Goal: Information Seeking & Learning: Learn about a topic

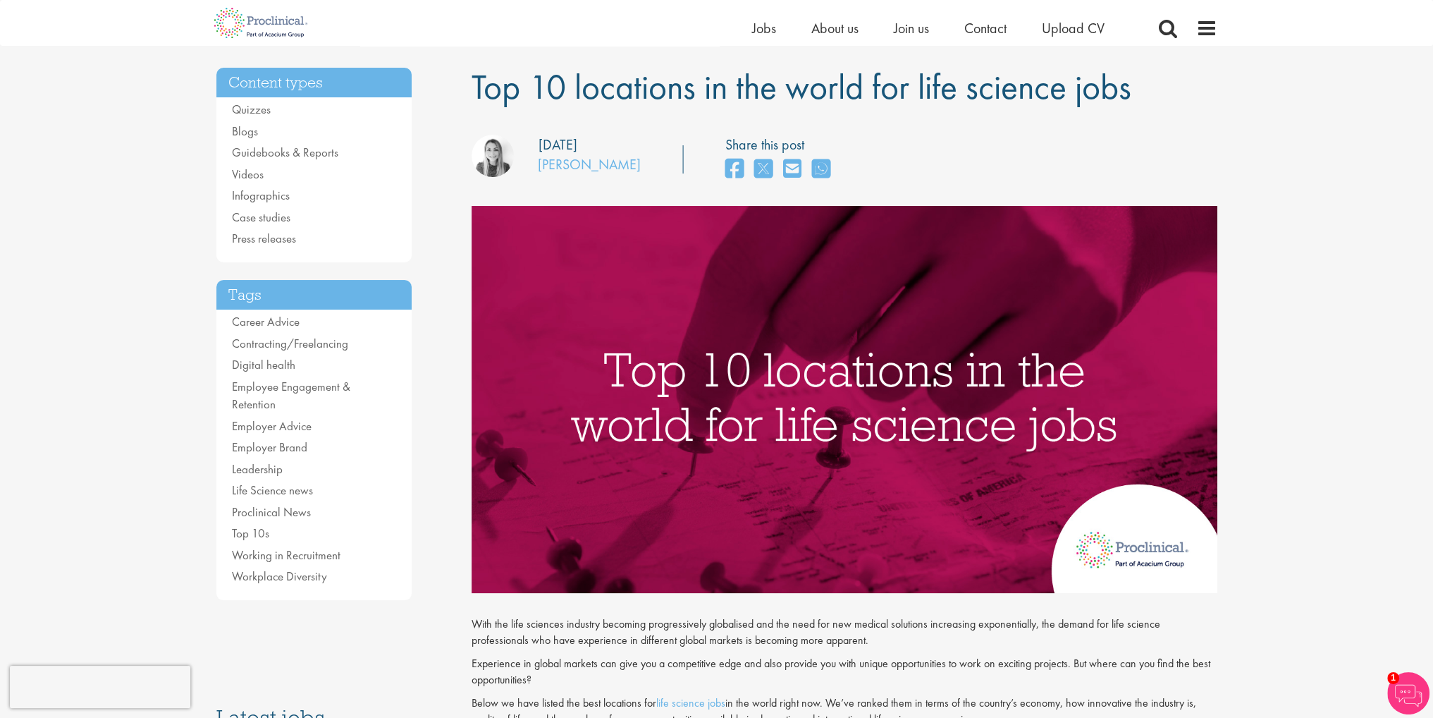
scroll to position [71, 0]
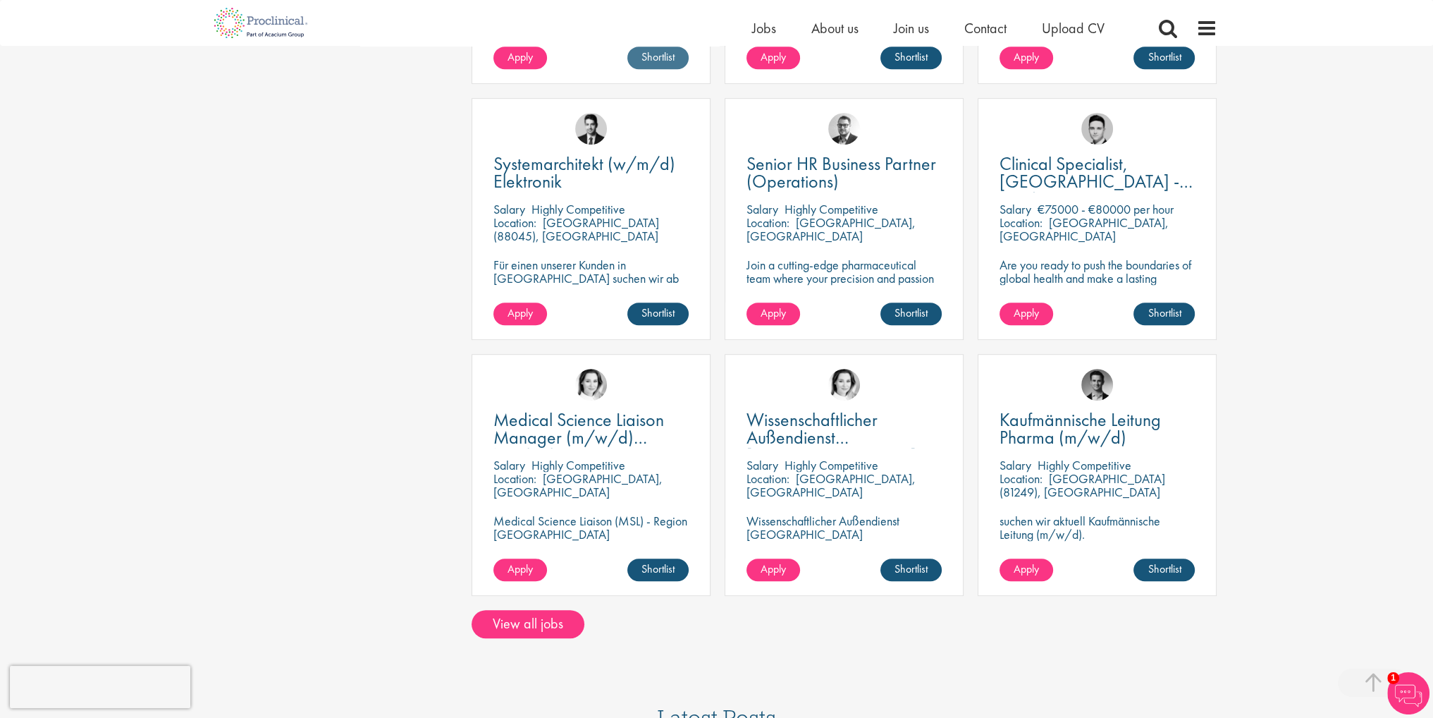
scroll to position [987, 0]
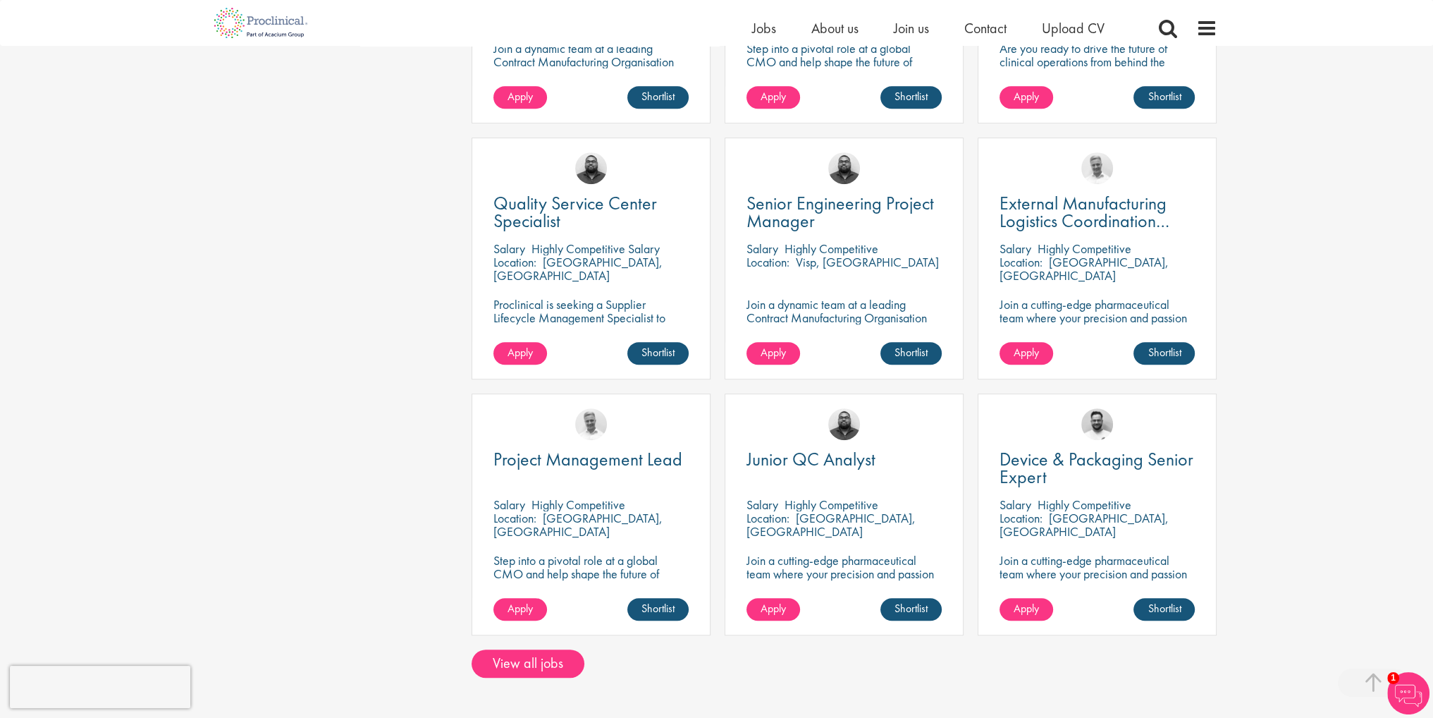
scroll to position [846, 0]
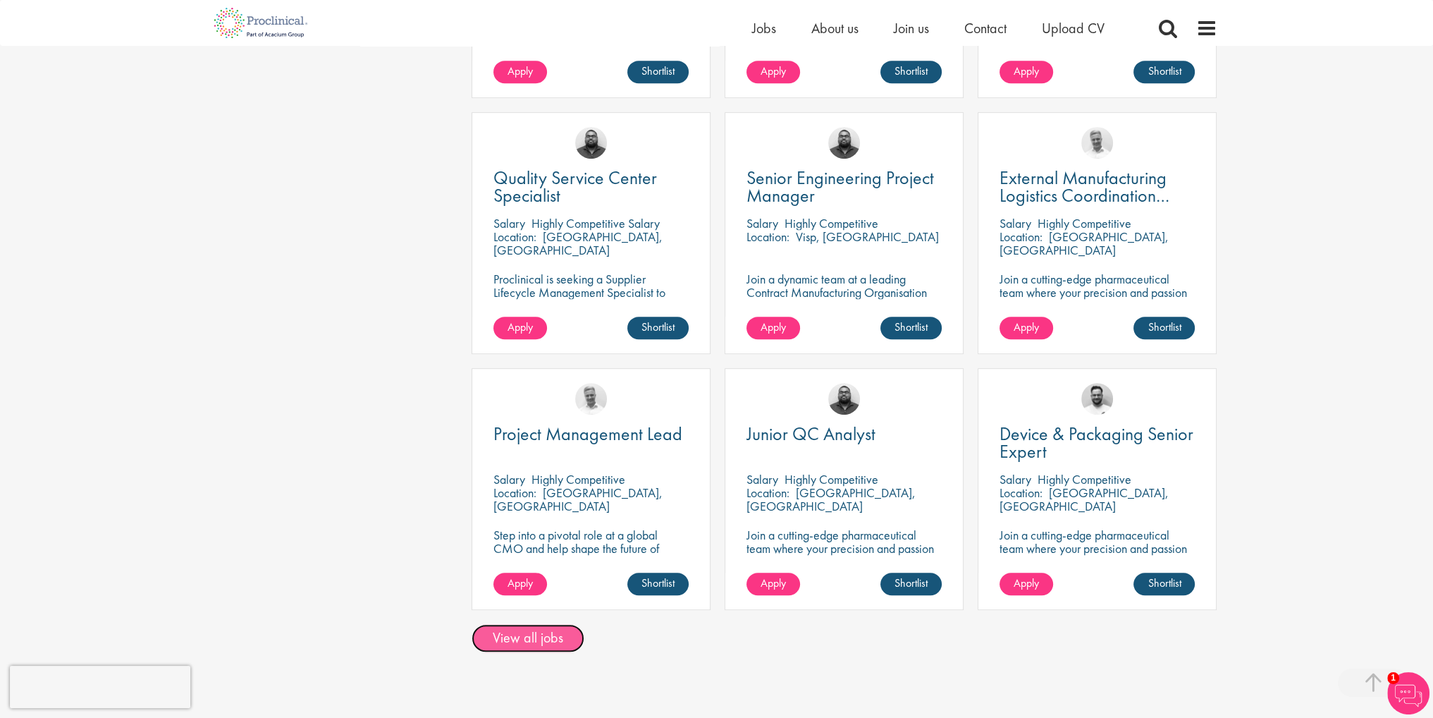
click at [522, 630] on link "View all jobs" at bounding box center [528, 638] width 113 height 28
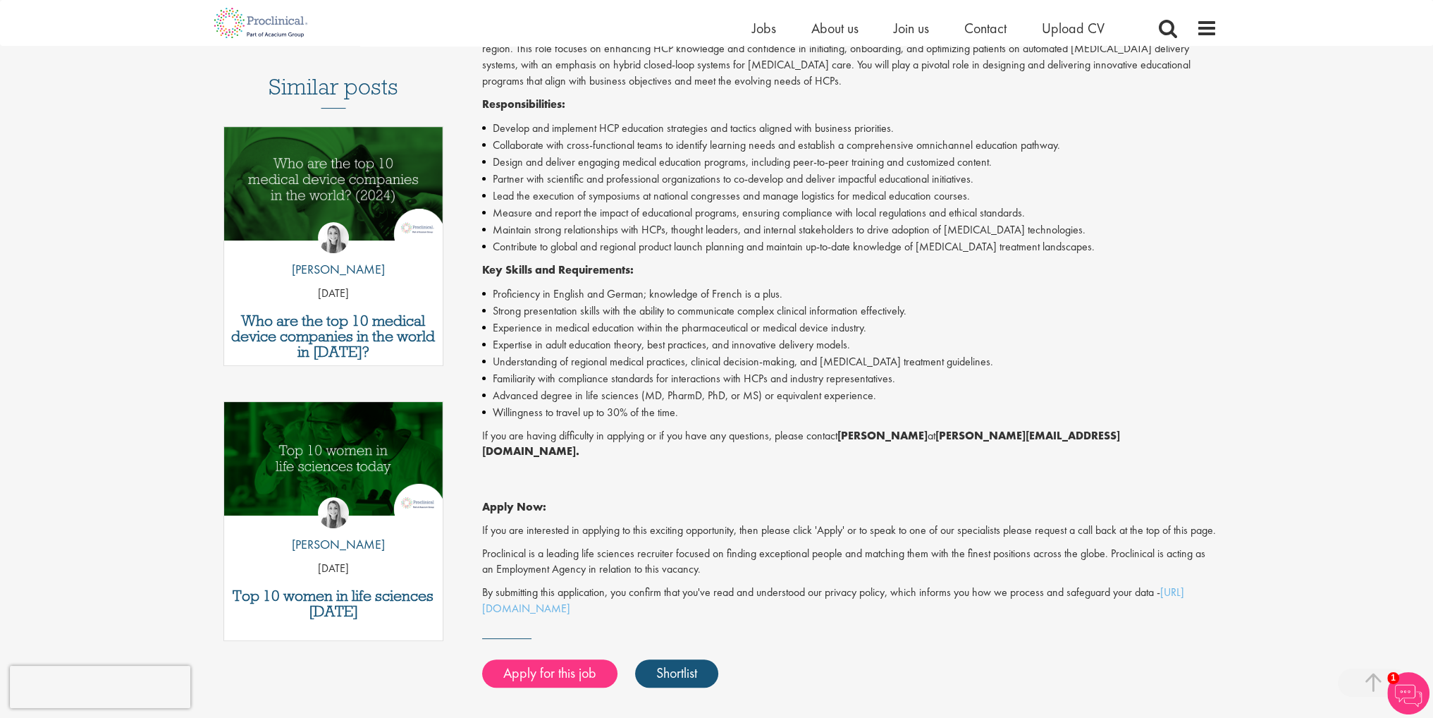
scroll to position [353, 0]
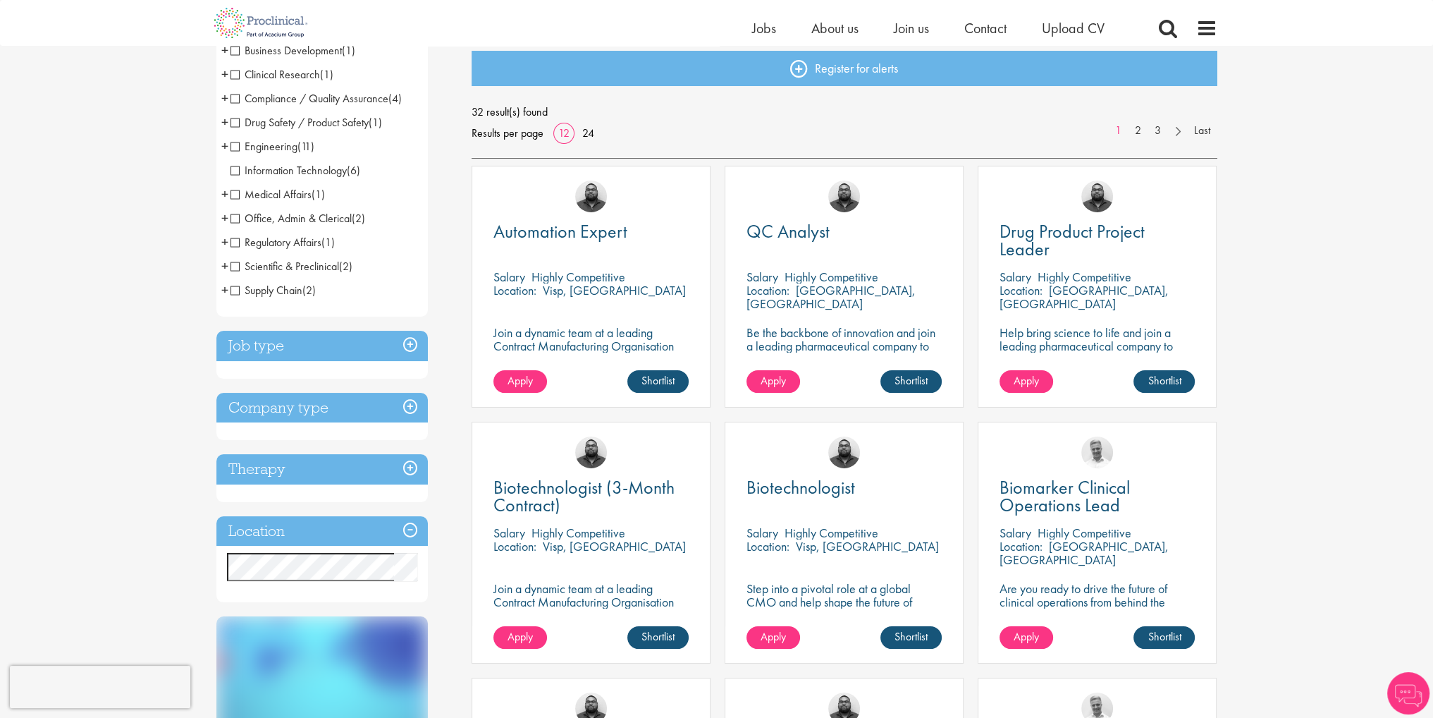
scroll to position [71, 0]
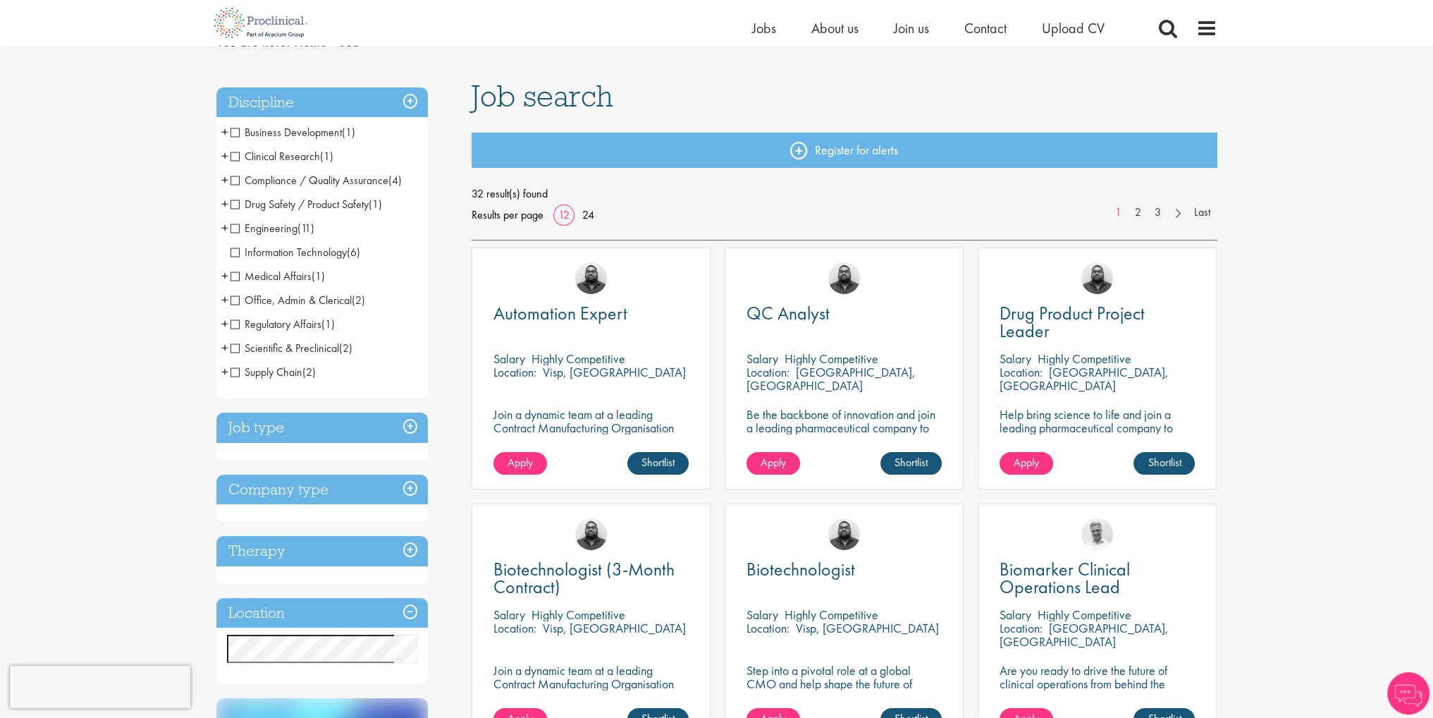
click at [305, 323] on span "Regulatory Affairs" at bounding box center [276, 324] width 91 height 15
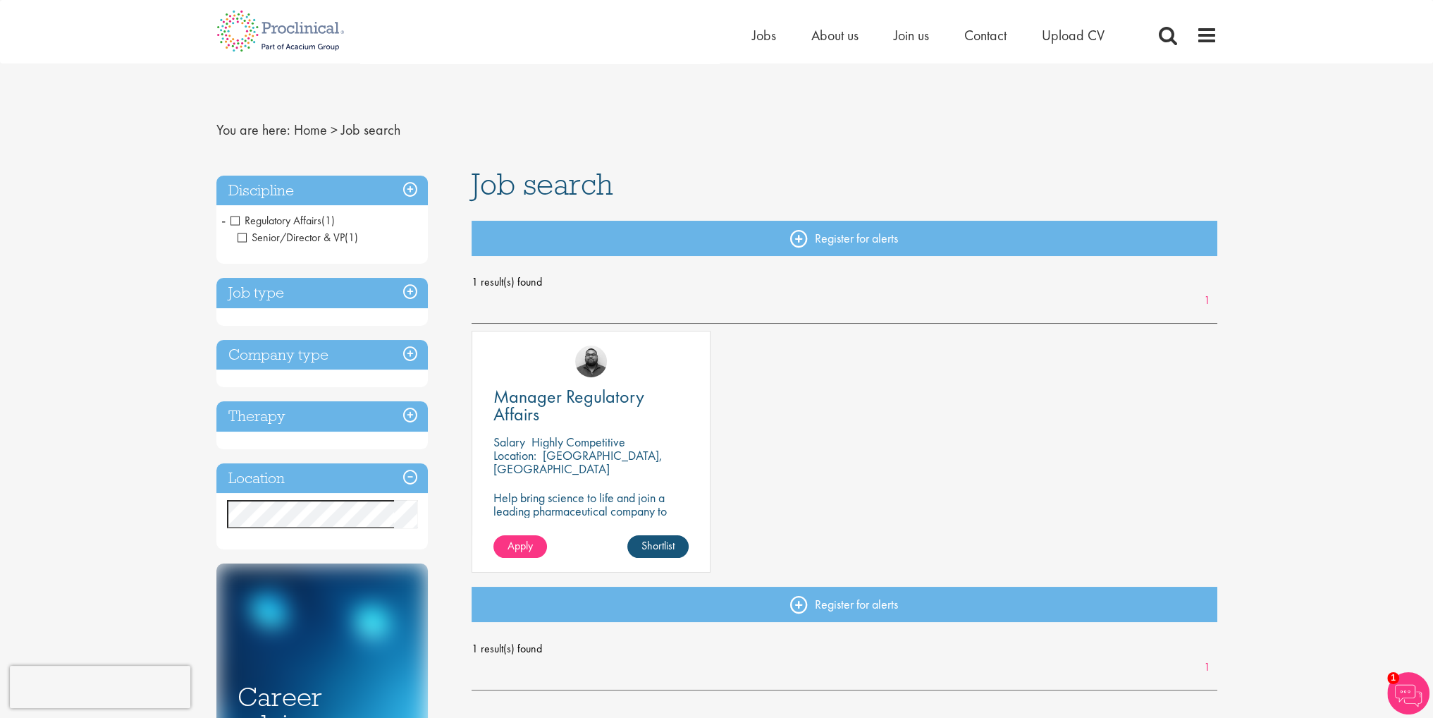
click at [237, 221] on span "Regulatory Affairs" at bounding box center [276, 220] width 91 height 15
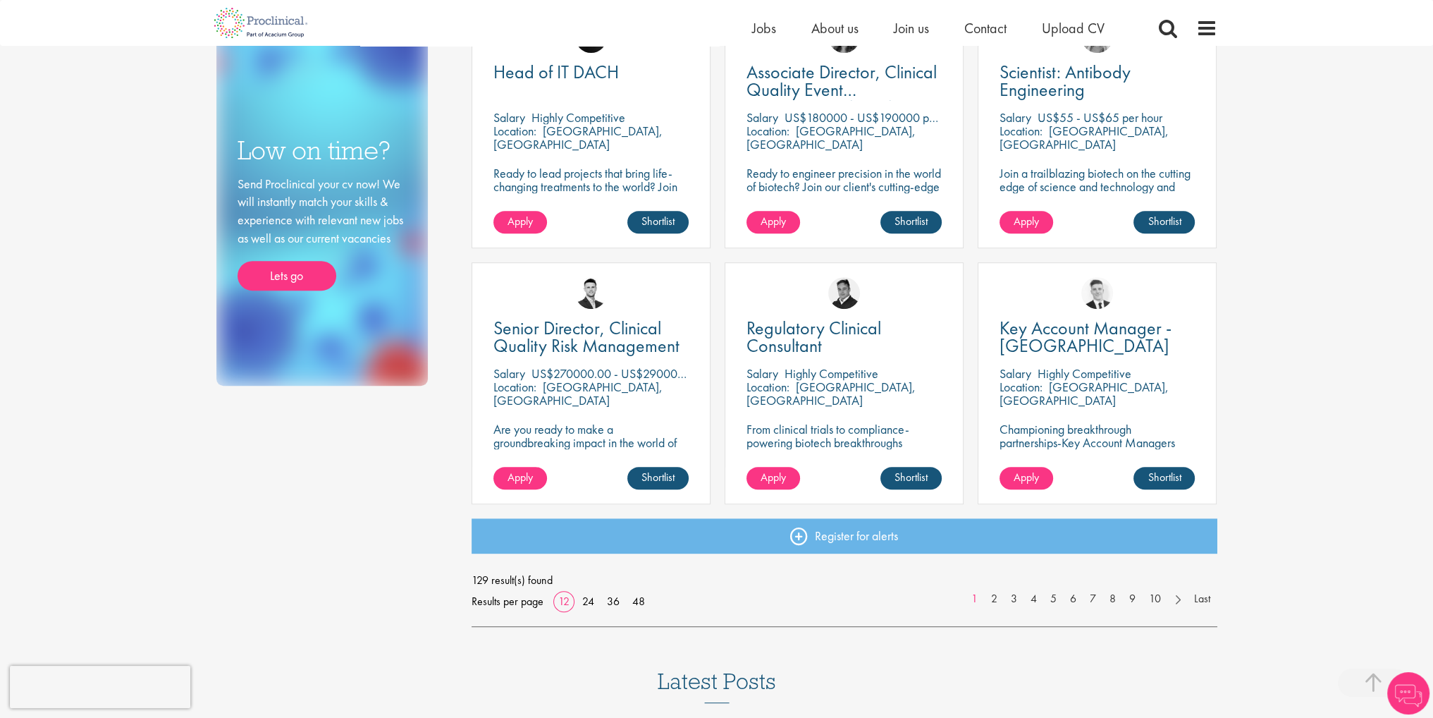
scroll to position [917, 0]
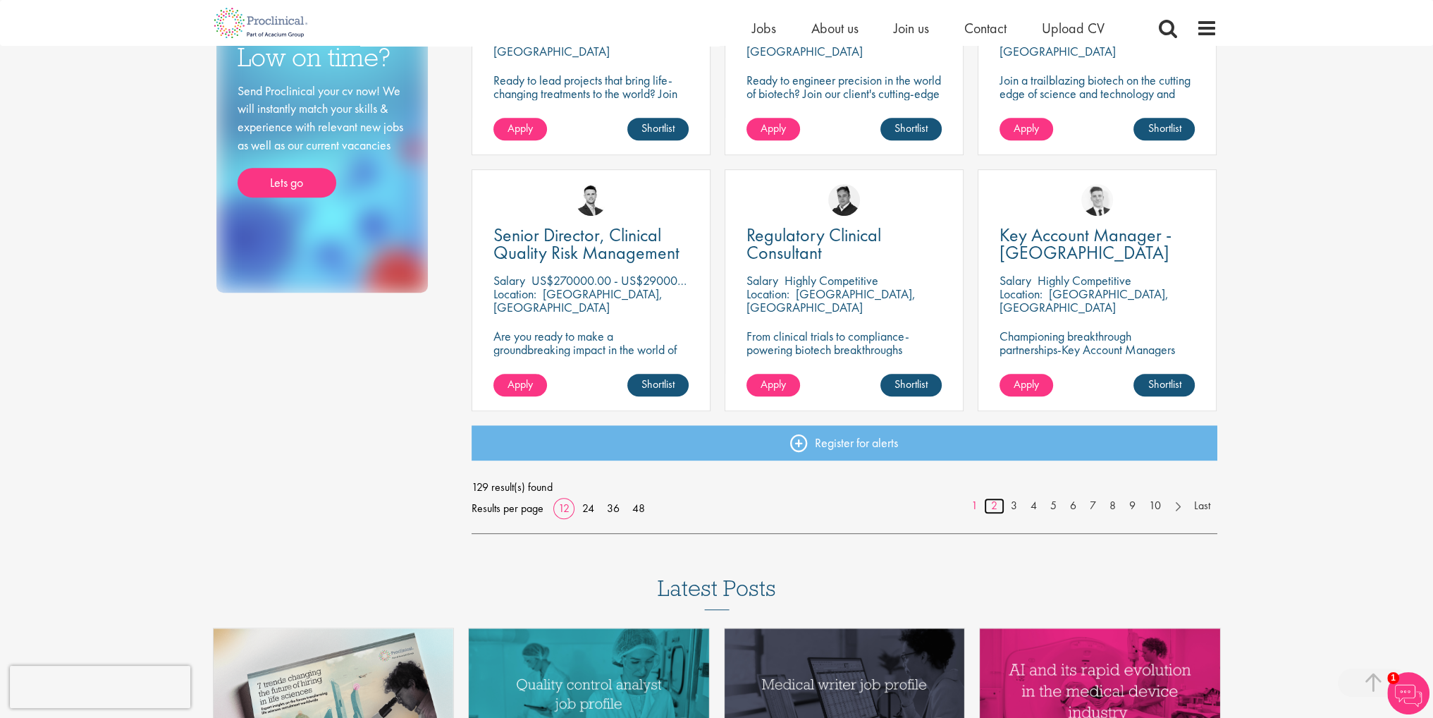
click at [994, 506] on link "2" at bounding box center [994, 506] width 20 height 16
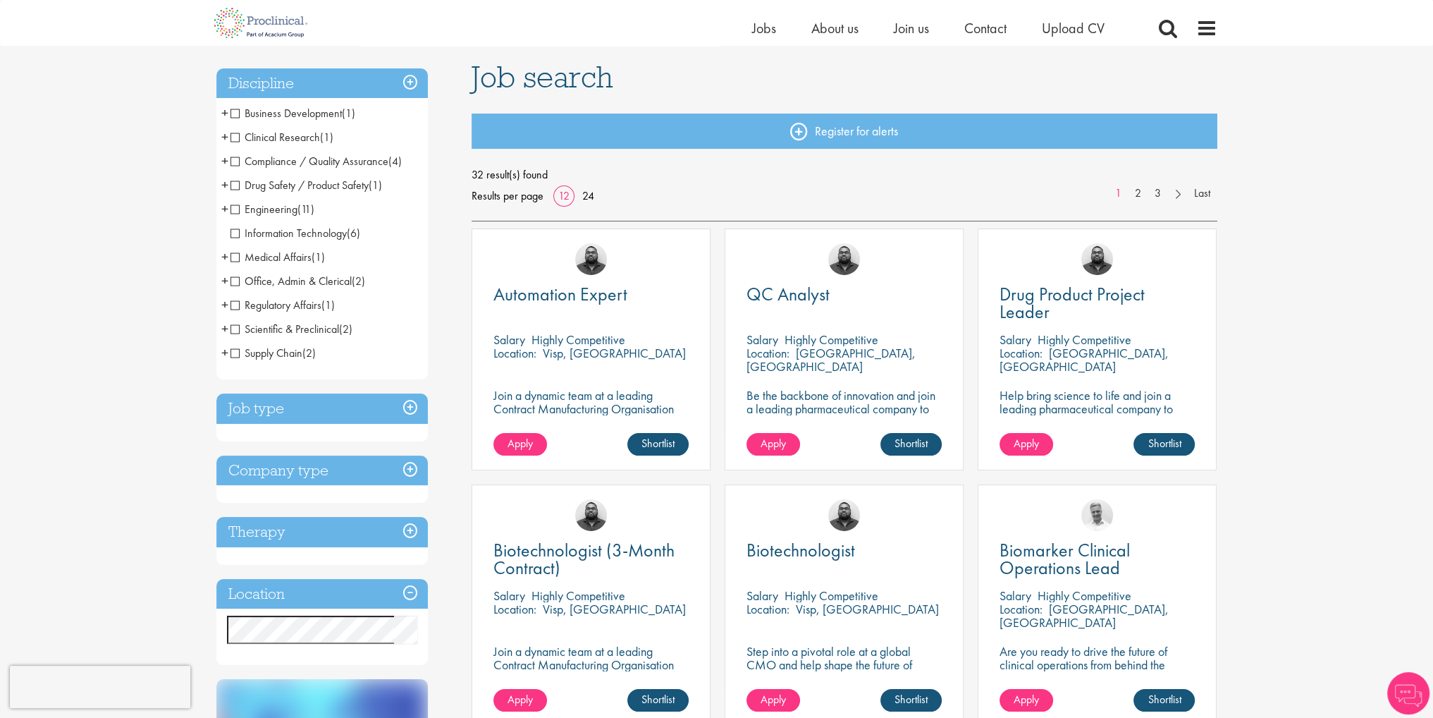
scroll to position [72, 0]
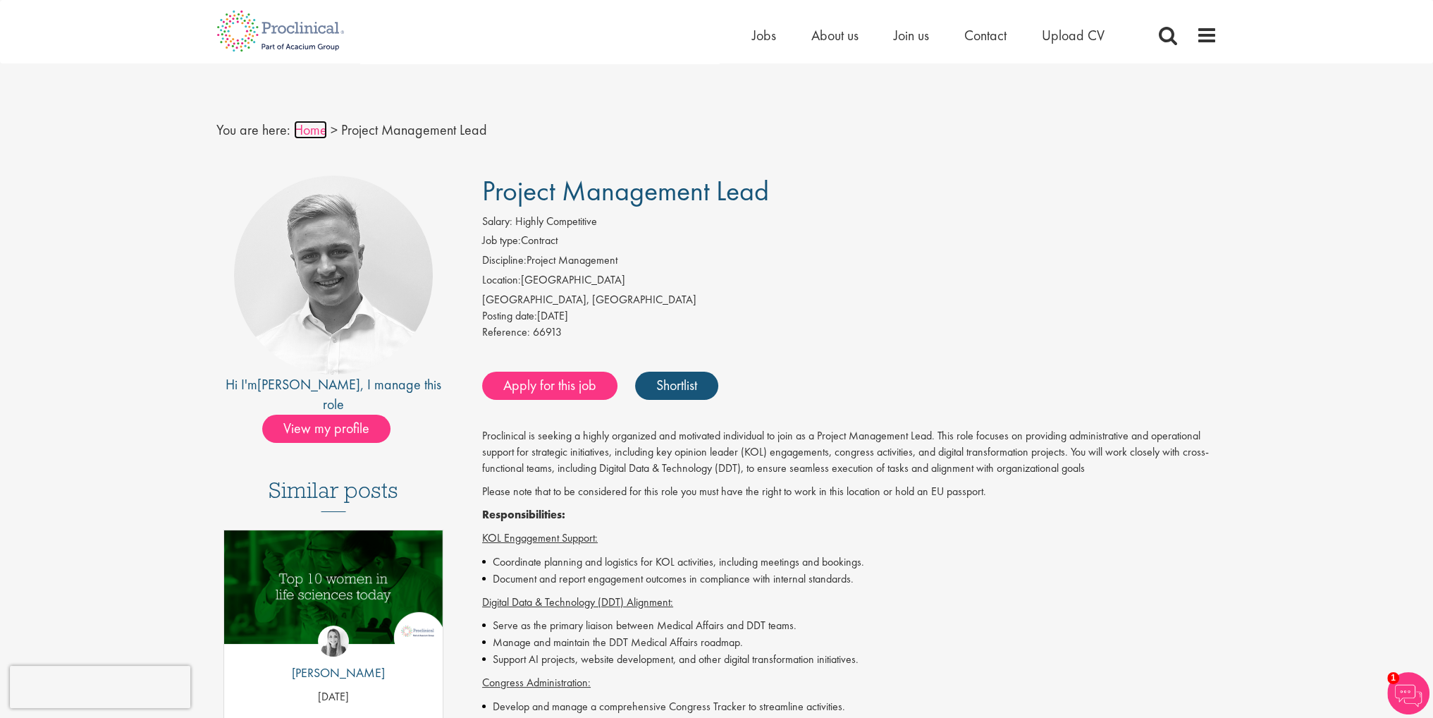
click at [302, 130] on link "Home" at bounding box center [310, 130] width 33 height 18
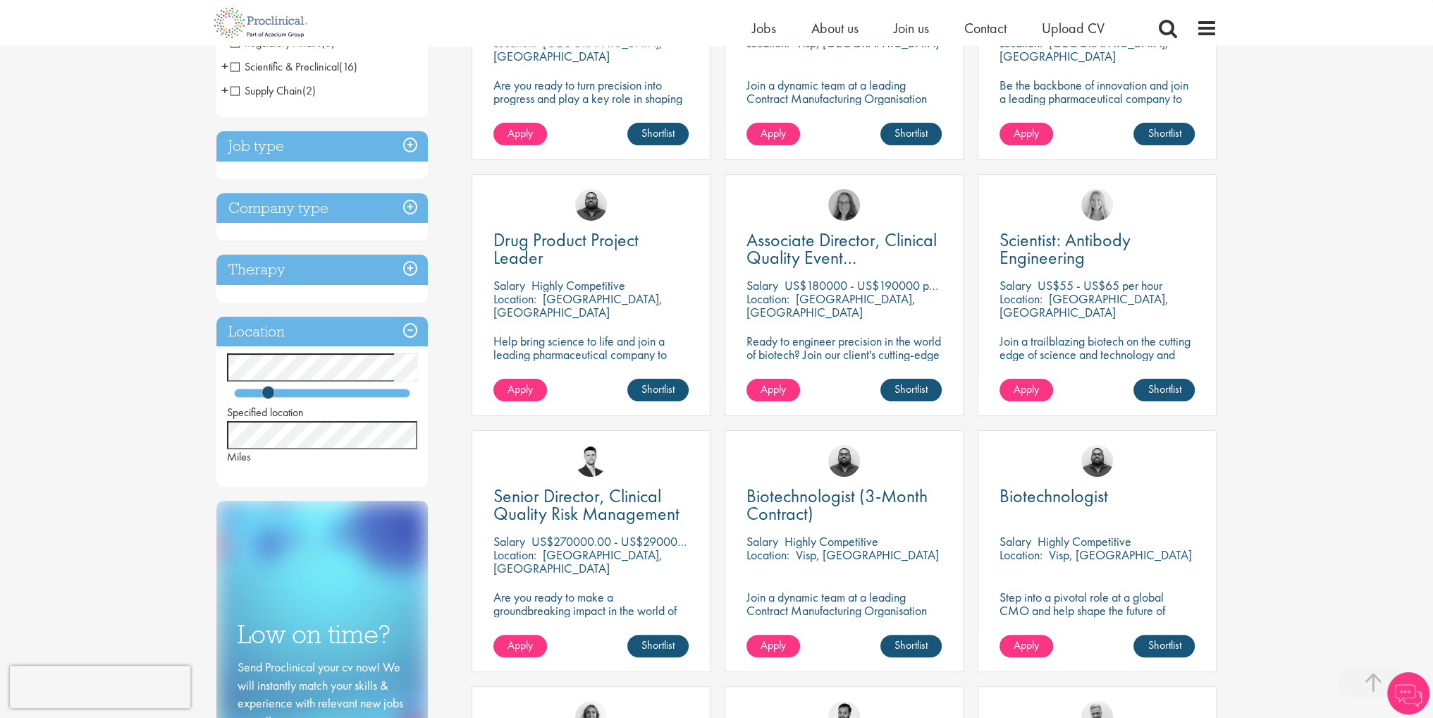
scroll to position [423, 0]
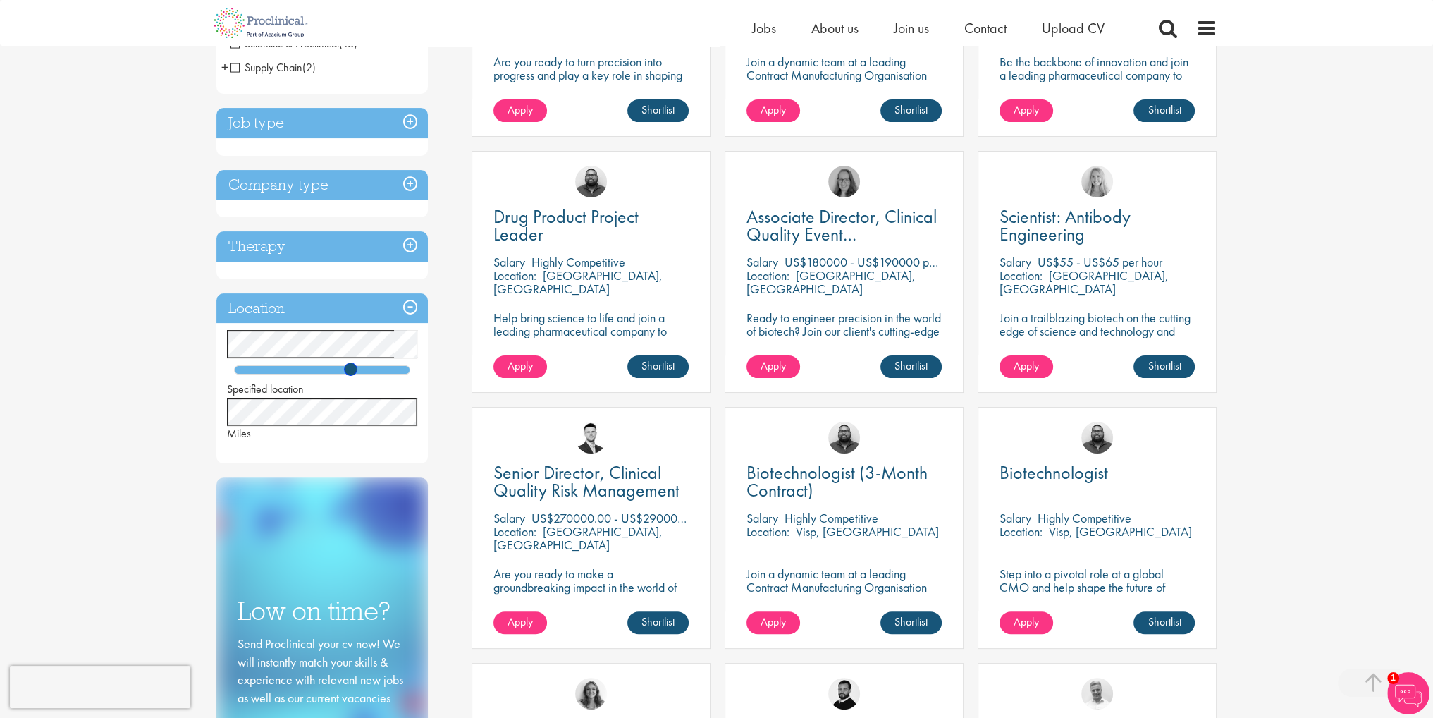
drag, startPoint x: 265, startPoint y: 365, endPoint x: 348, endPoint y: 370, distance: 83.3
click at [348, 370] on span at bounding box center [350, 368] width 13 height 13
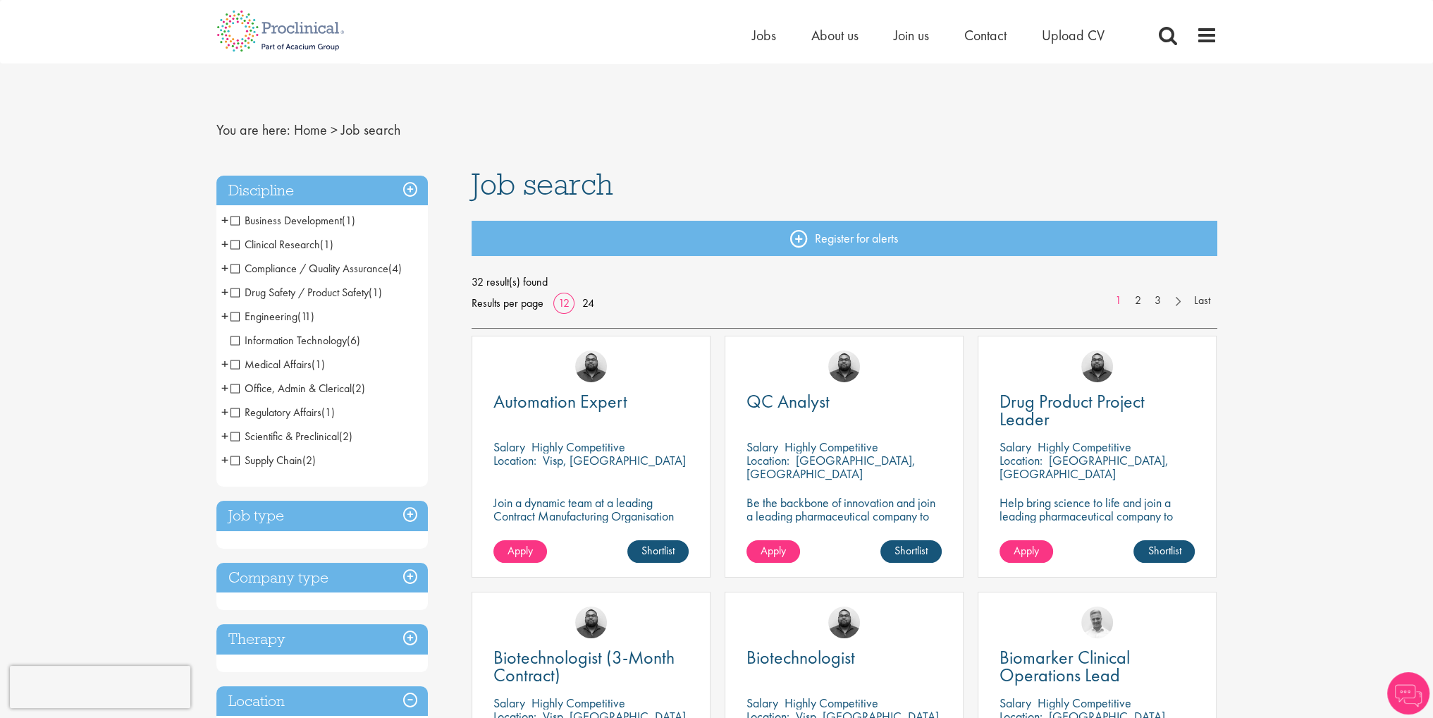
click at [314, 266] on span "Compliance / Quality Assurance" at bounding box center [310, 268] width 158 height 15
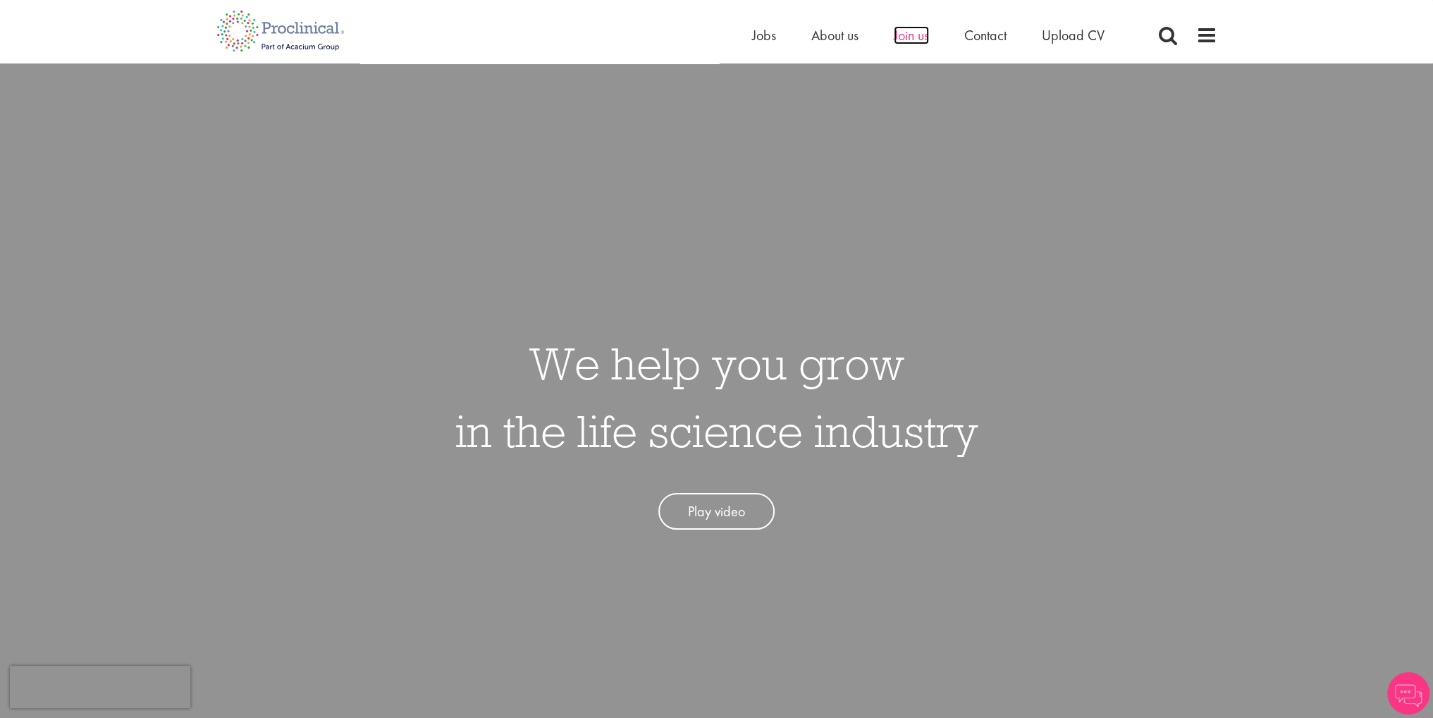
click at [894, 35] on span "Join us" at bounding box center [911, 35] width 35 height 18
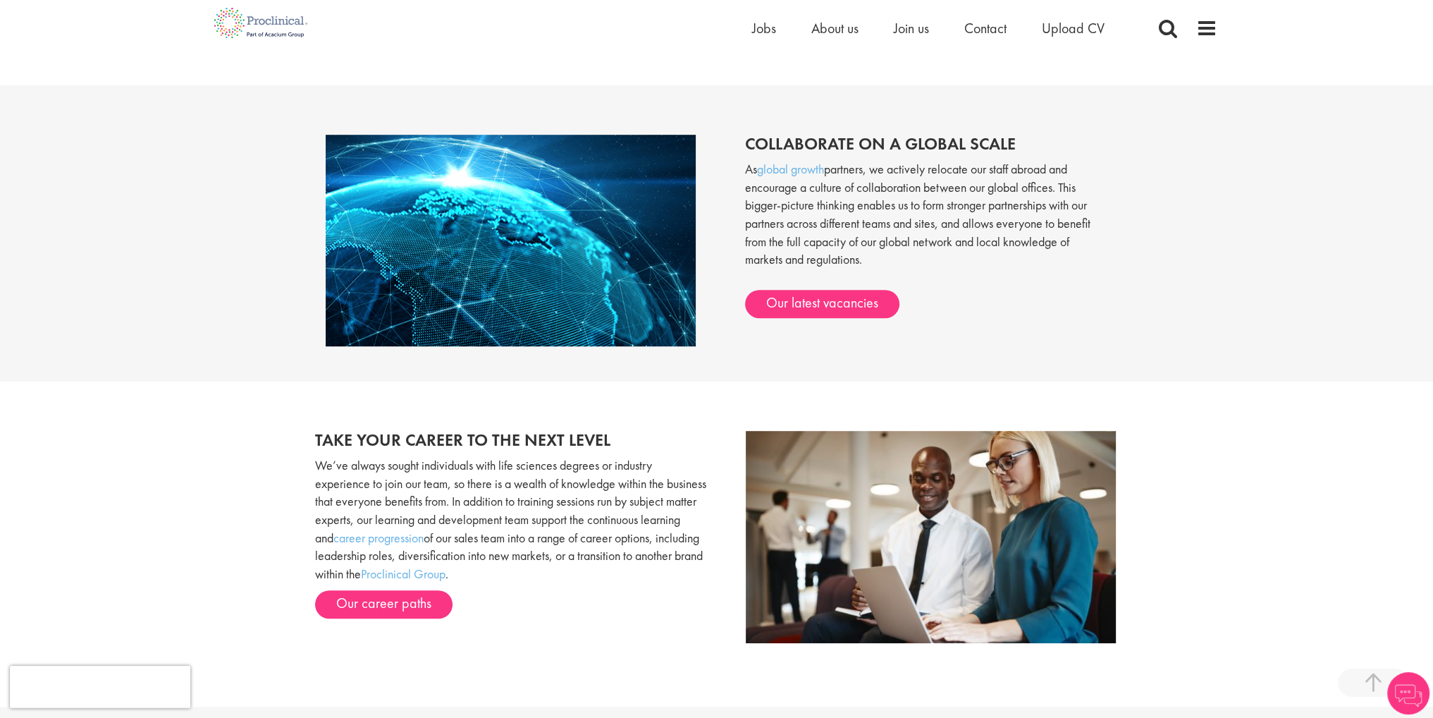
scroll to position [1269, 0]
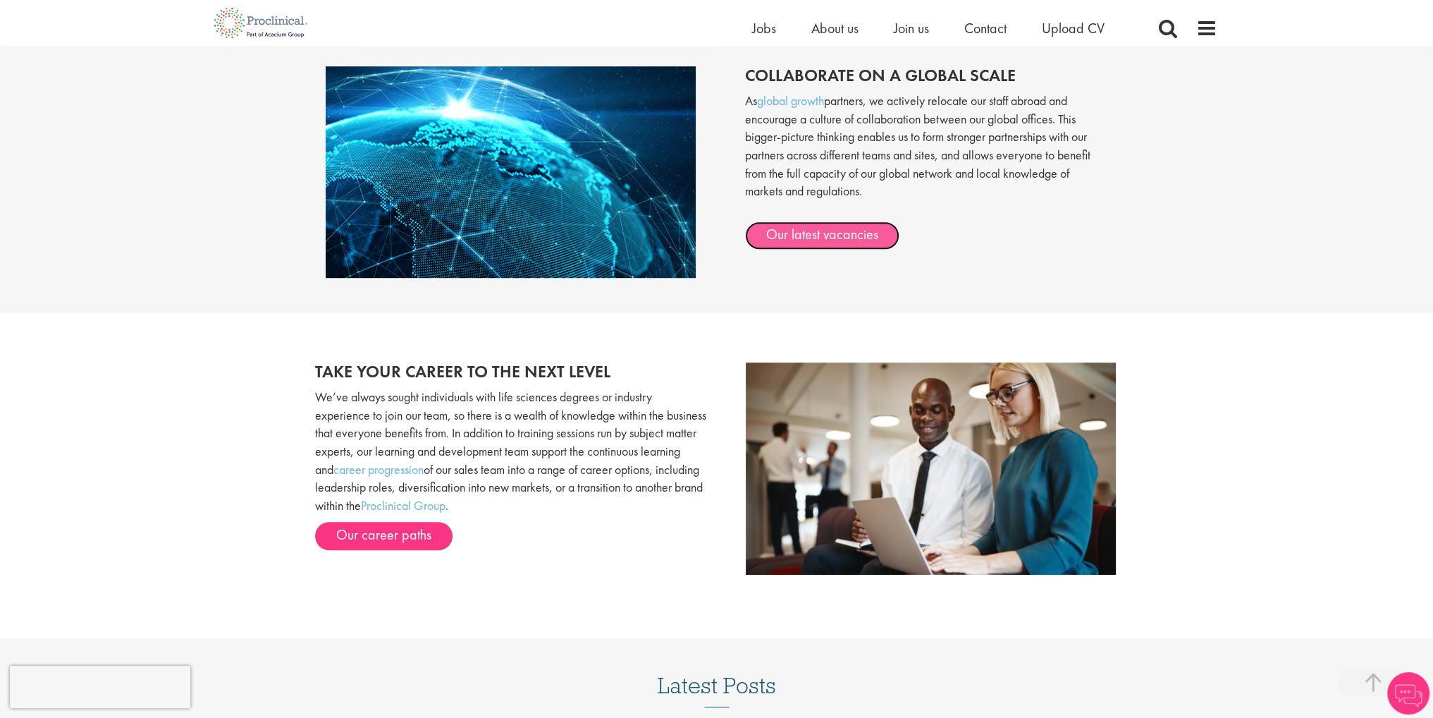
click at [804, 238] on link "Our latest vacancies" at bounding box center [822, 235] width 154 height 28
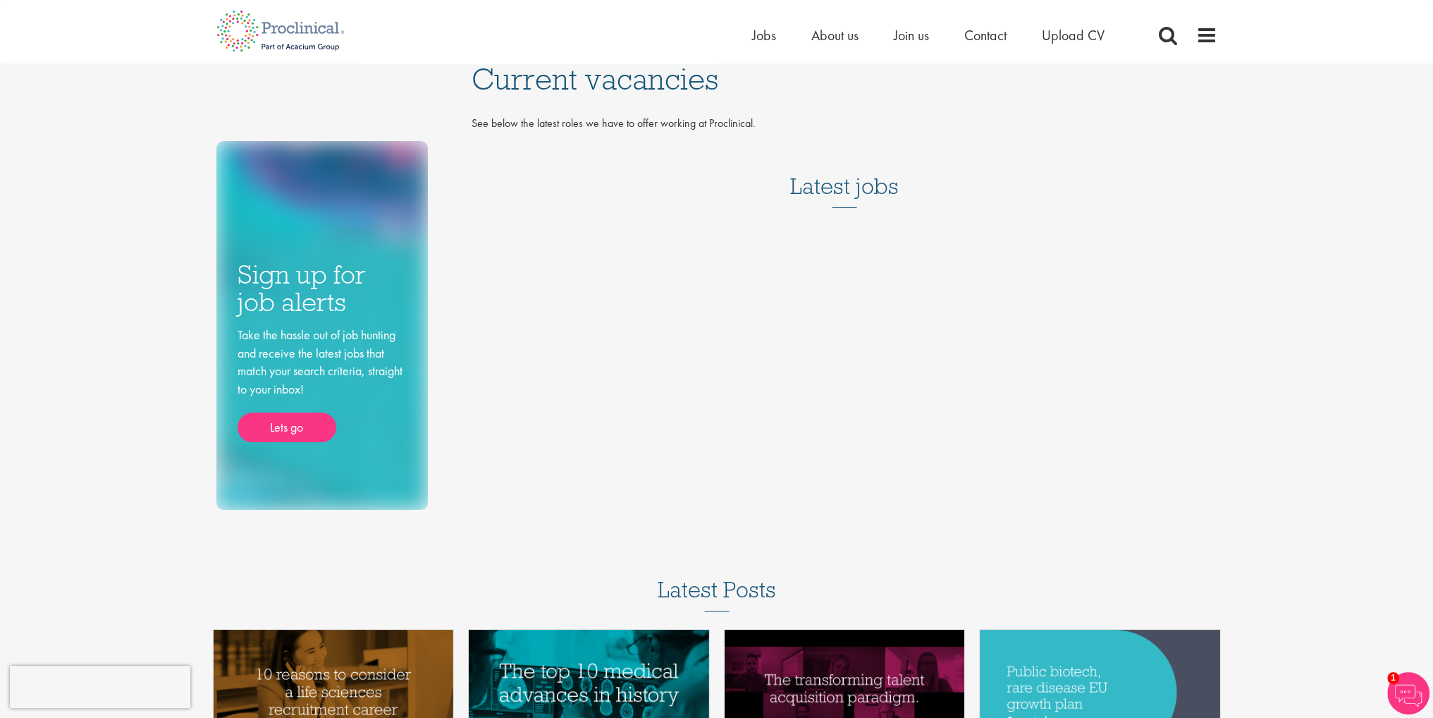
click at [835, 192] on h3 "Latest jobs" at bounding box center [844, 173] width 109 height 69
click at [763, 37] on span "Jobs" at bounding box center [764, 35] width 24 height 18
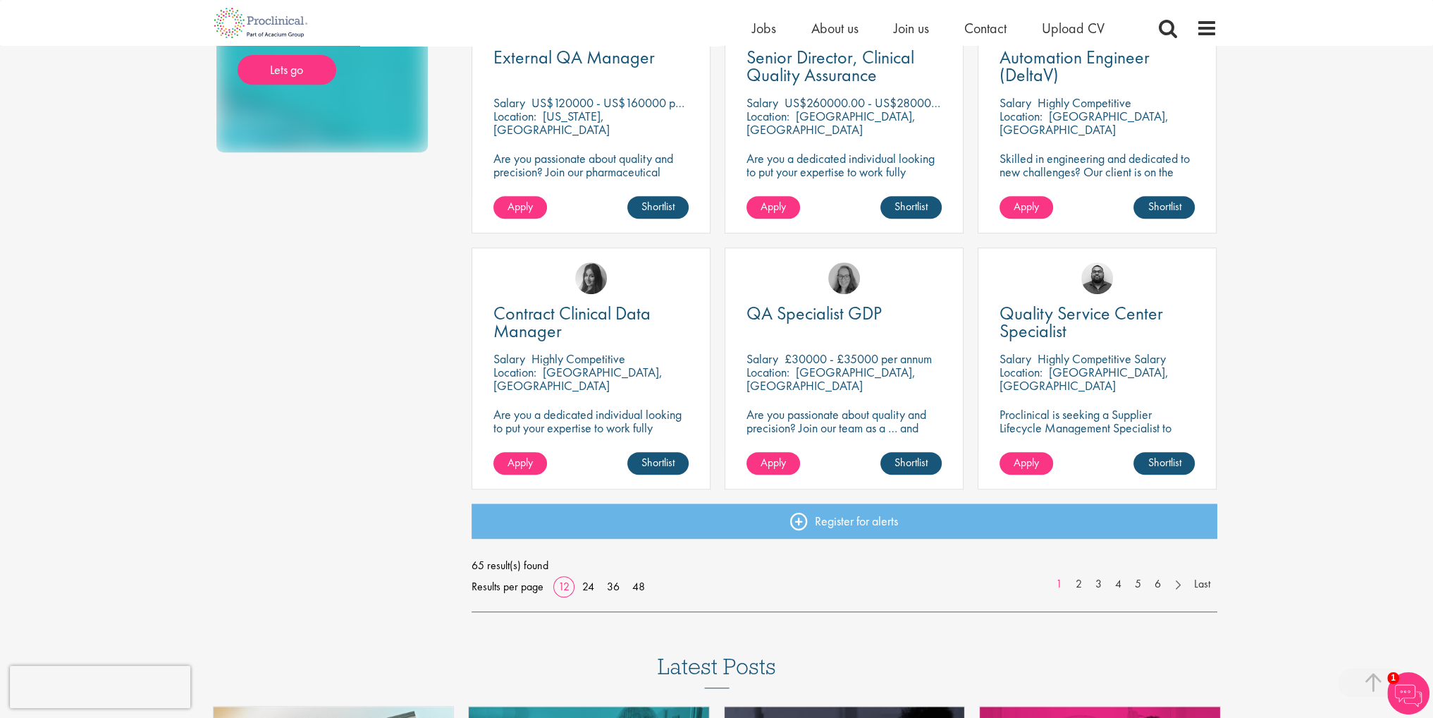
scroll to position [846, 0]
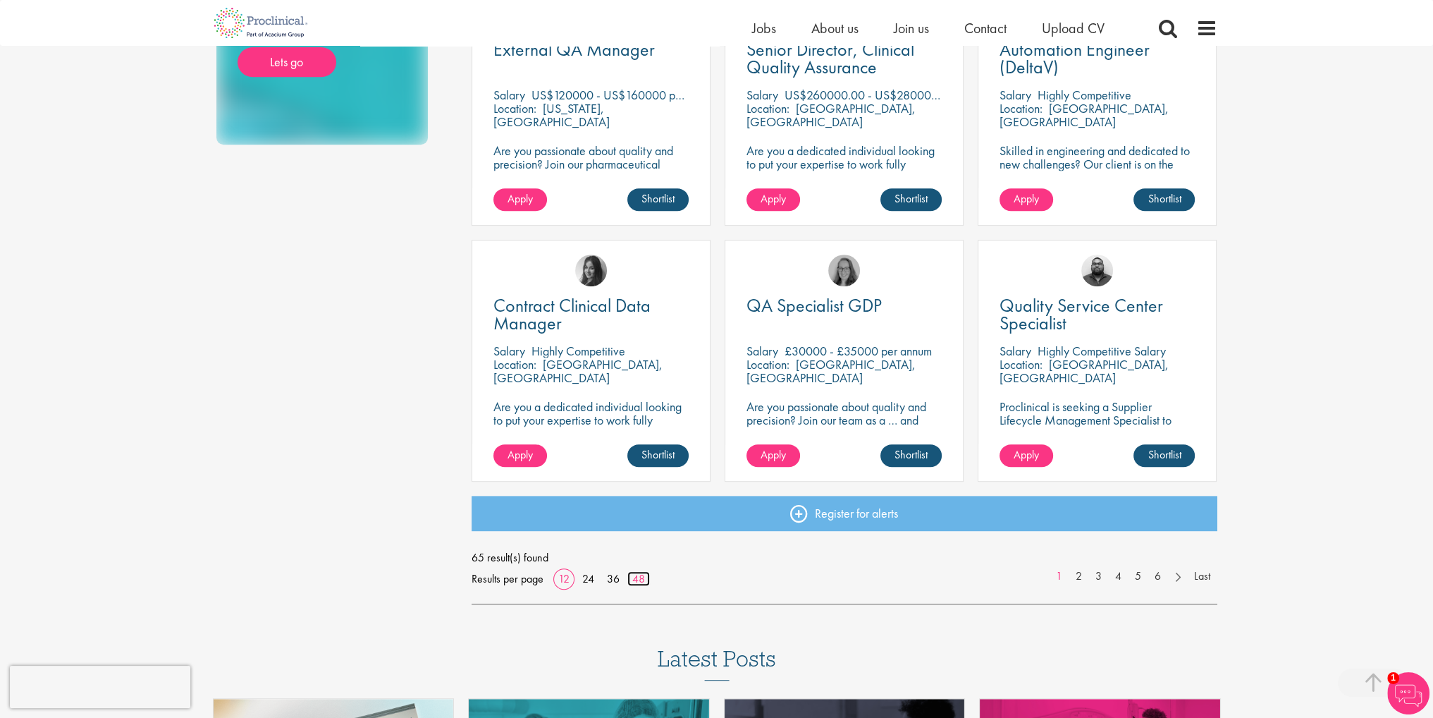
click at [640, 573] on link "48" at bounding box center [639, 578] width 23 height 15
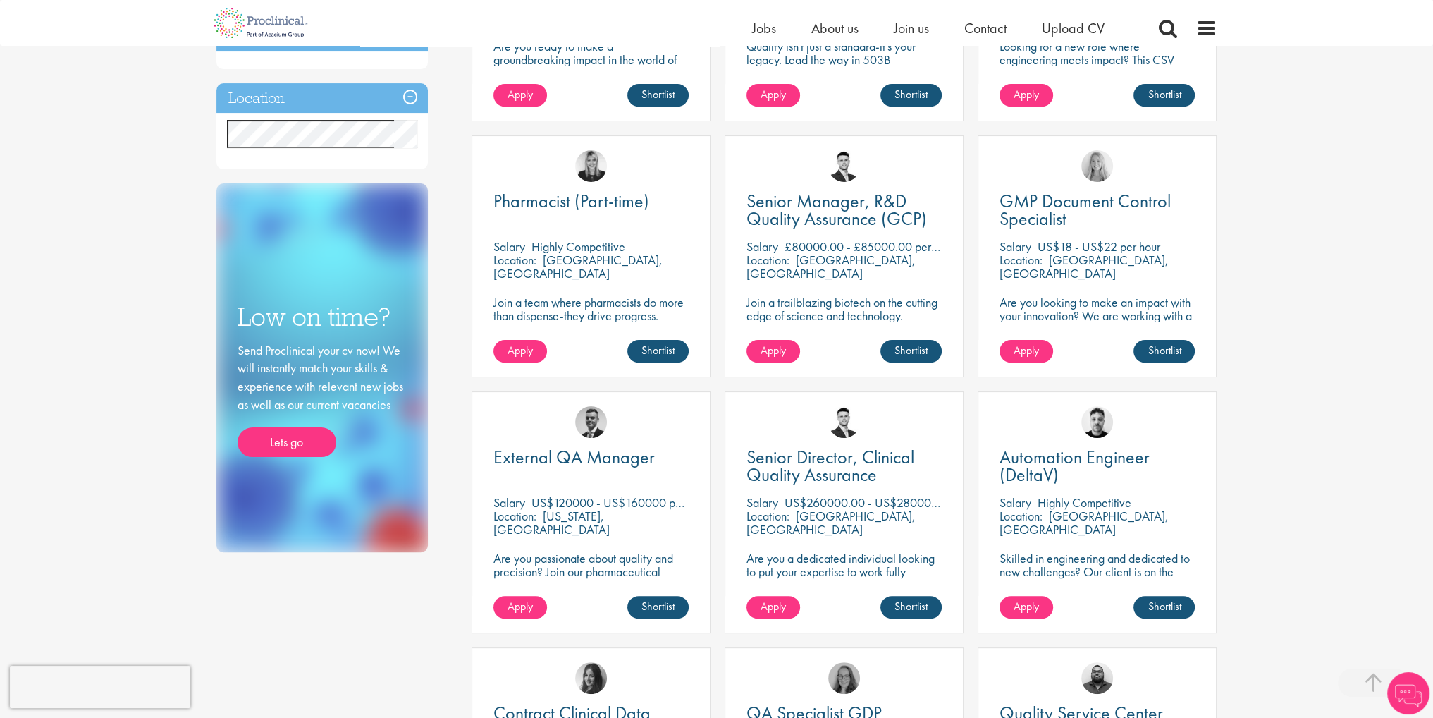
scroll to position [282, 0]
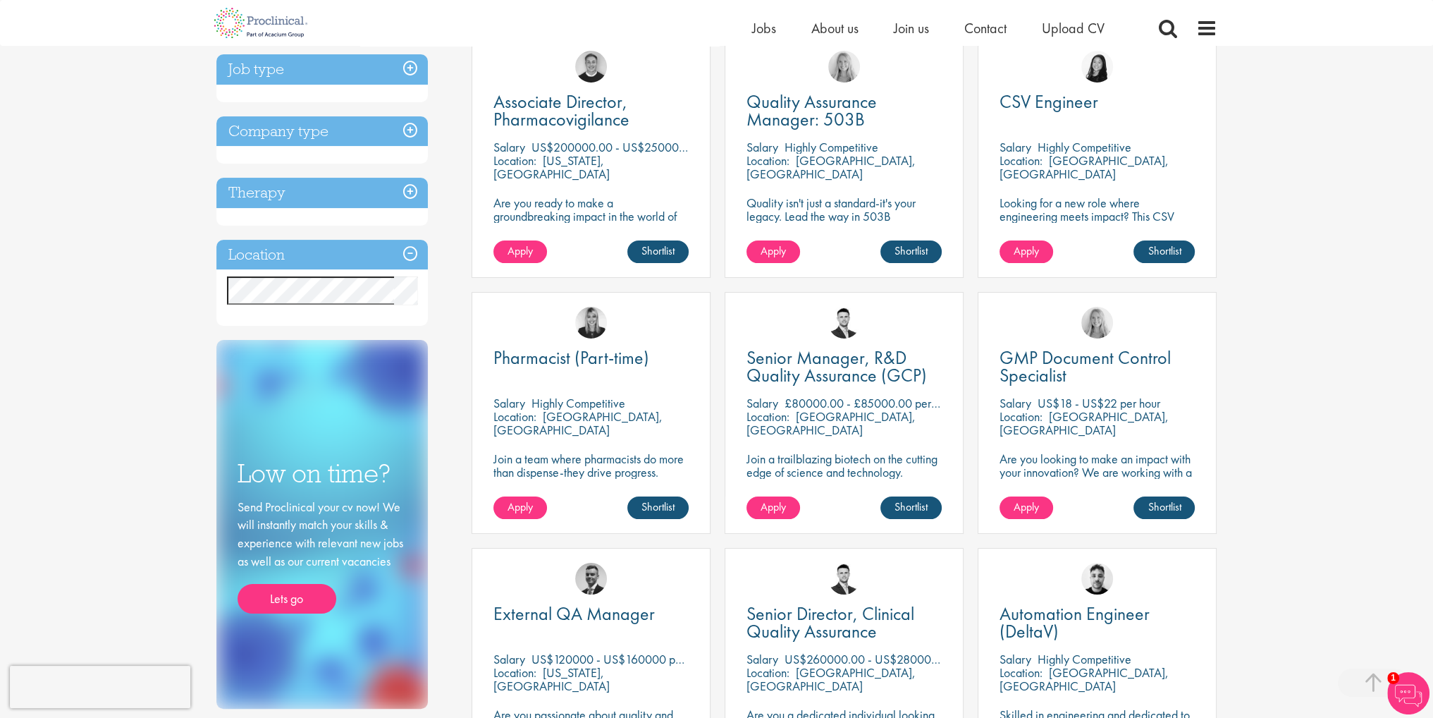
drag, startPoint x: 563, startPoint y: 110, endPoint x: 1337, endPoint y: 129, distance: 773.7
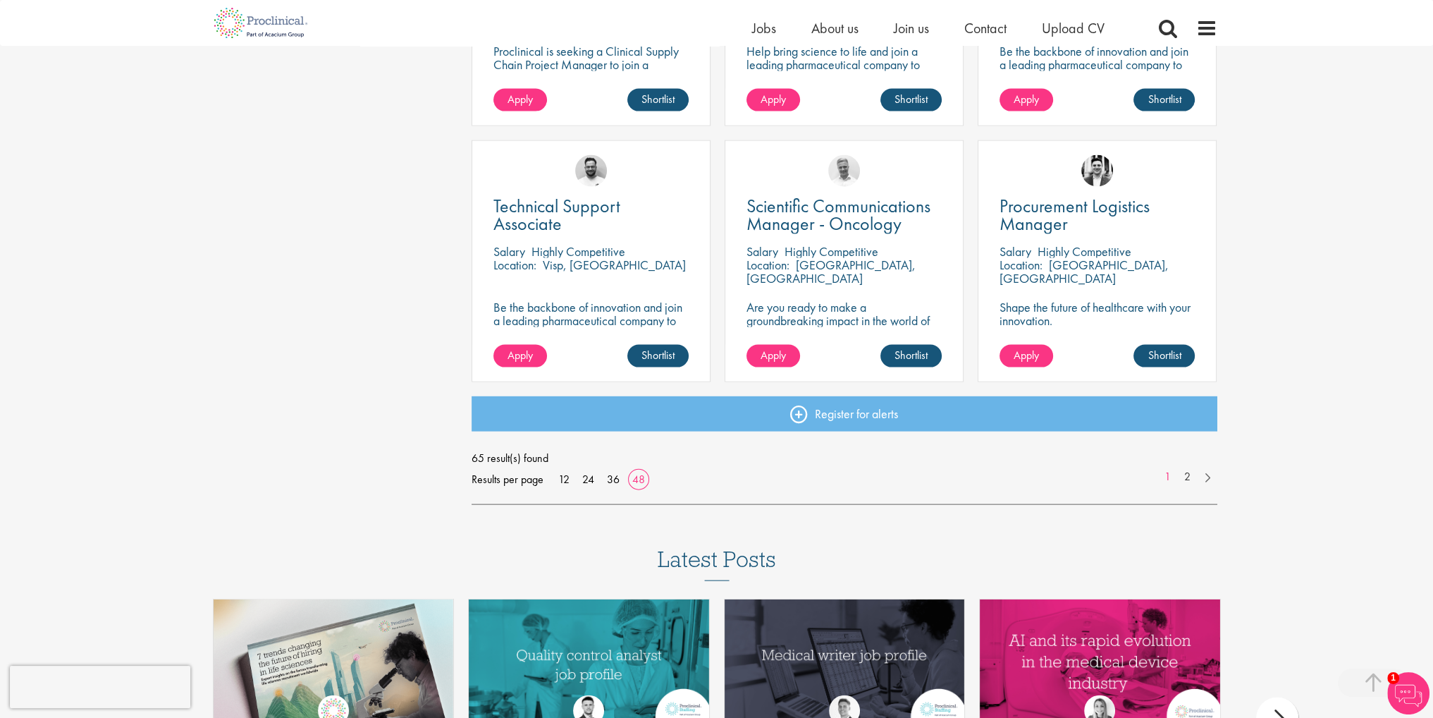
scroll to position [4019, 0]
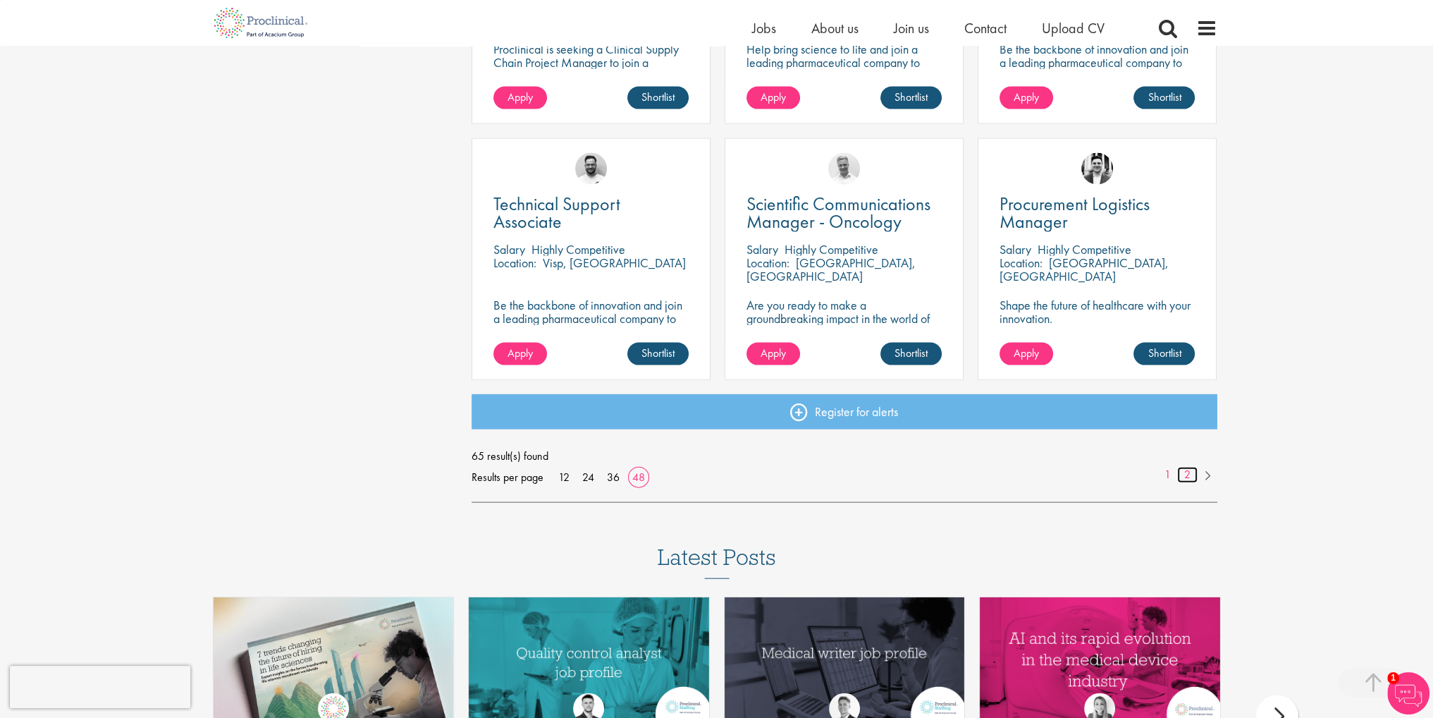
click at [1182, 472] on link "2" at bounding box center [1188, 475] width 20 height 16
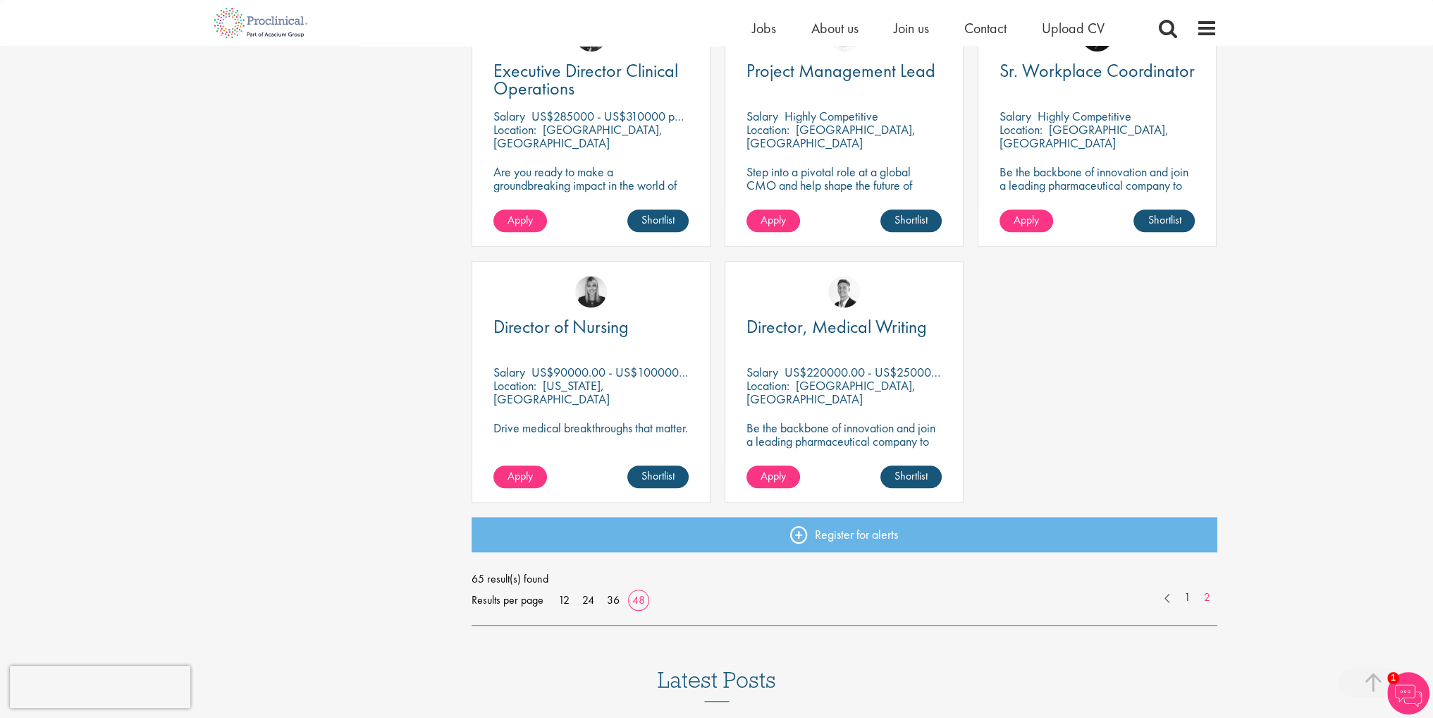
scroll to position [1340, 0]
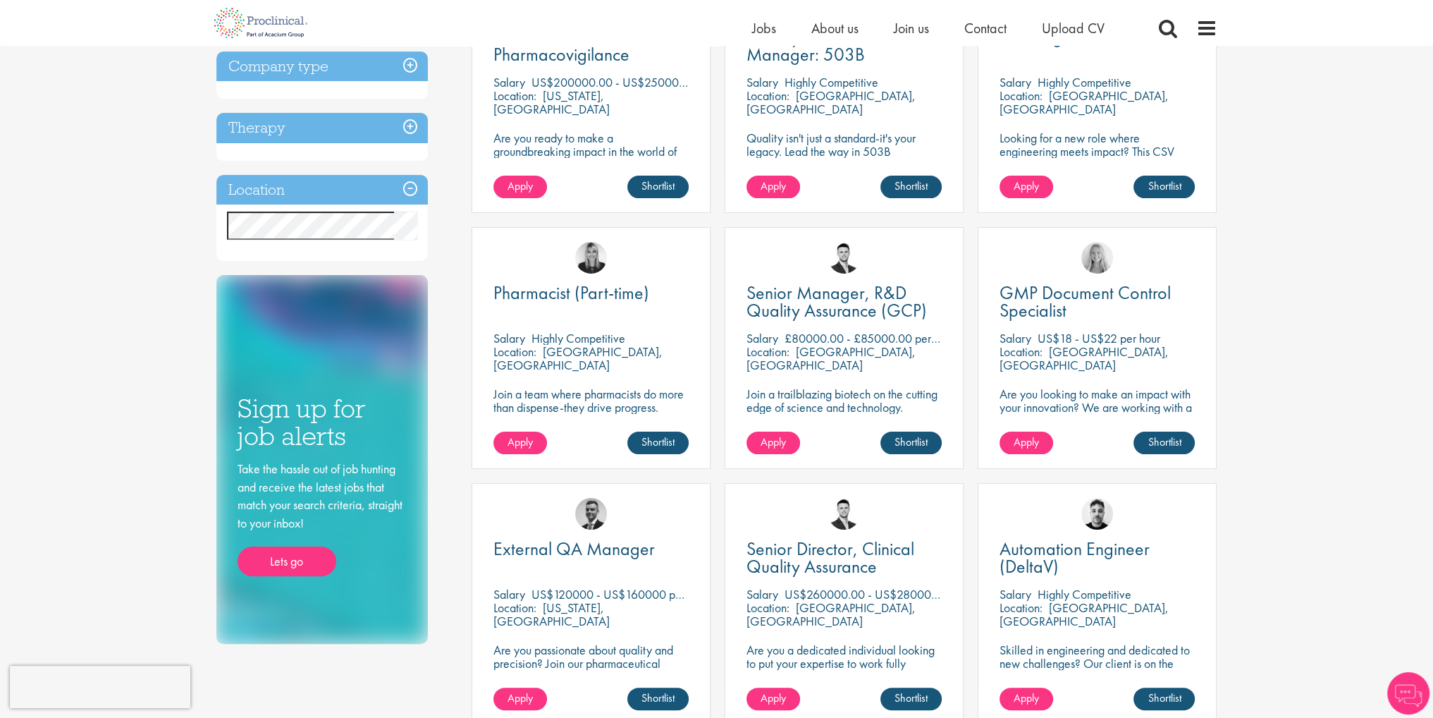
scroll to position [141, 0]
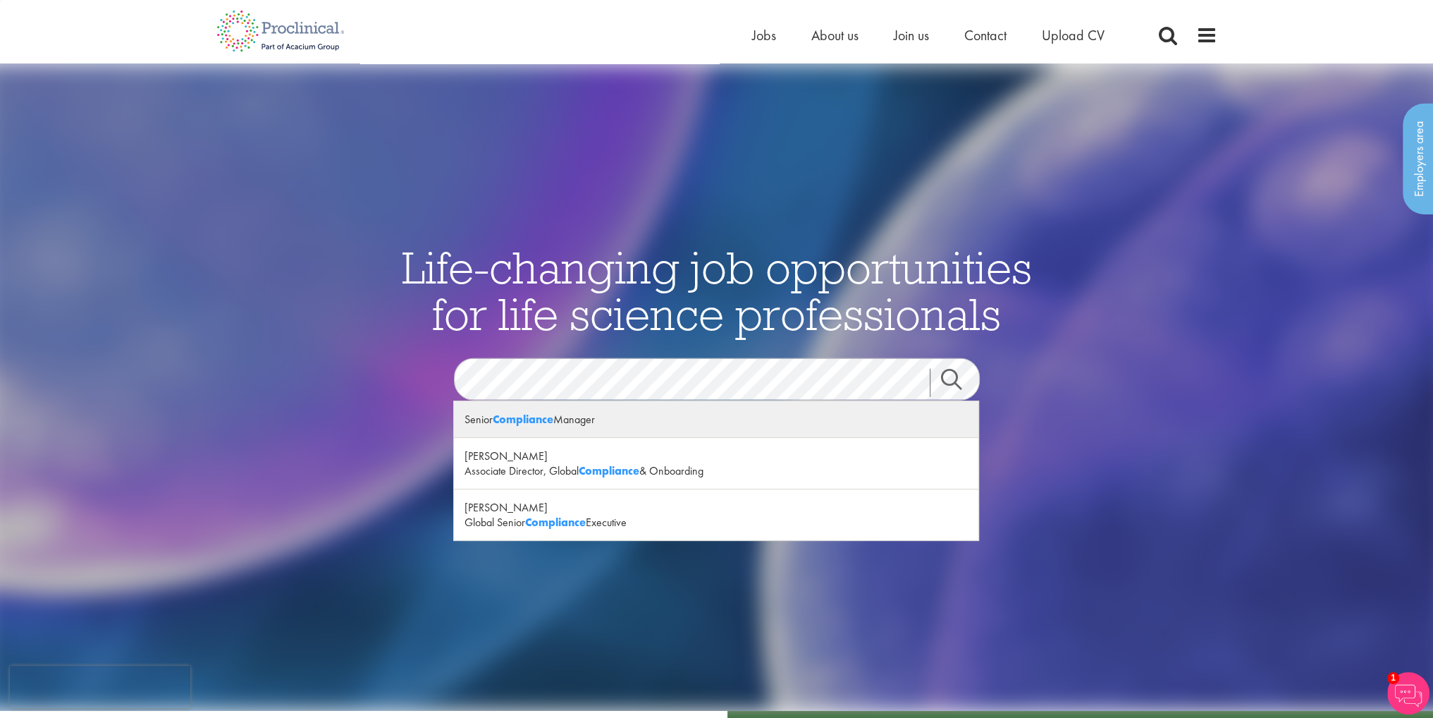
click at [571, 413] on div "Senior Compliance Manager" at bounding box center [716, 419] width 525 height 37
